Goal: Information Seeking & Learning: Find contact information

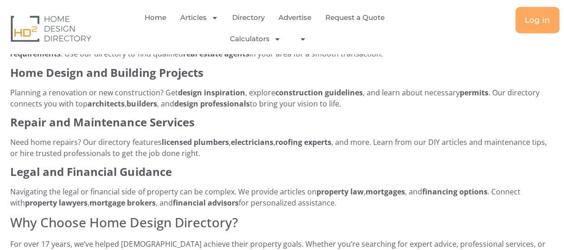
scroll to position [371, 0]
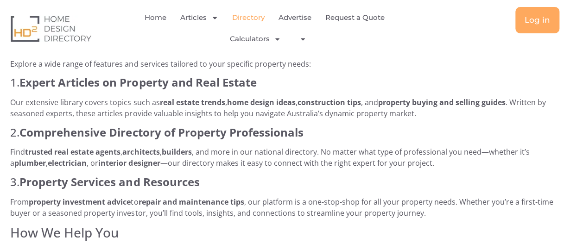
click at [246, 16] on link "Directory" at bounding box center [248, 17] width 32 height 21
click at [248, 20] on link "Directory" at bounding box center [248, 17] width 32 height 21
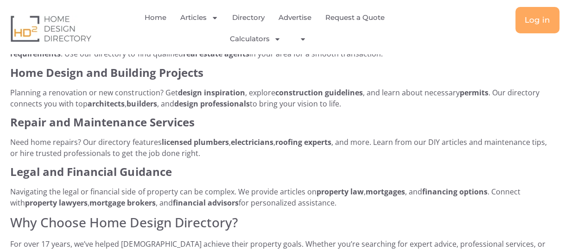
scroll to position [880, 0]
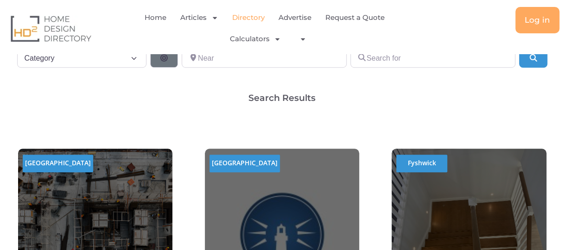
scroll to position [138, 0]
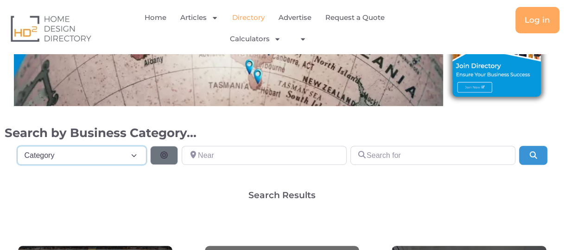
click at [95, 150] on select "Category Category Accounting Antenna Installation & Services Architects Bathroo…" at bounding box center [82, 155] width 130 height 19
select select "510"
click at [17, 146] on select "Category Category Accounting Antenna Installation & Services Architects Bathroo…" at bounding box center [82, 155] width 130 height 19
click at [543, 150] on button "Search" at bounding box center [533, 155] width 28 height 19
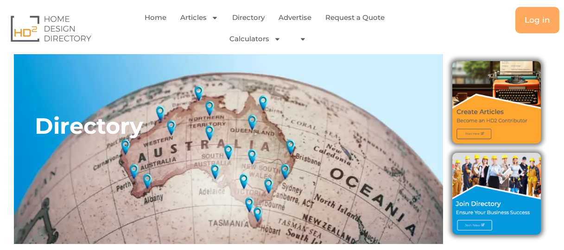
select select "510"
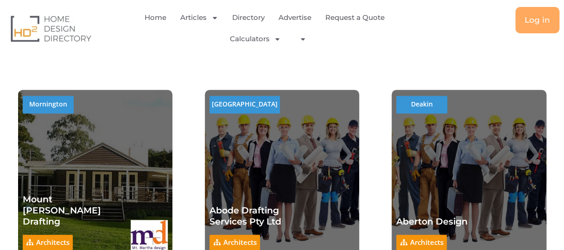
scroll to position [324, 0]
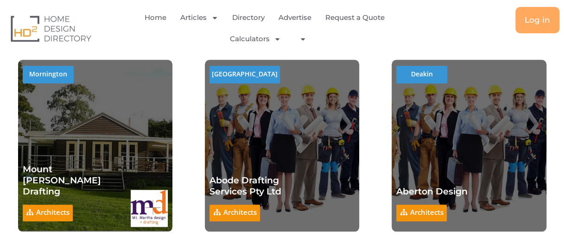
drag, startPoint x: 437, startPoint y: 196, endPoint x: 357, endPoint y: 52, distance: 165.1
click at [357, 53] on div "Home Articles Bathroom Renovation Ideas & Services Building Construction Materi…" at bounding box center [282, 27] width 564 height 54
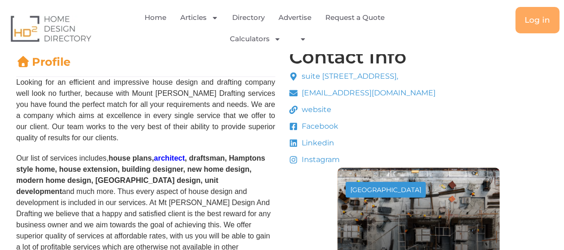
scroll to position [185, 0]
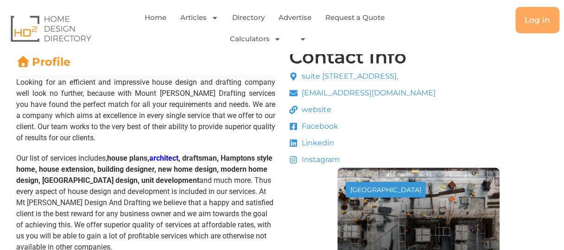
click at [321, 109] on span "website" at bounding box center [315, 109] width 32 height 11
